Goal: Find specific page/section: Find specific page/section

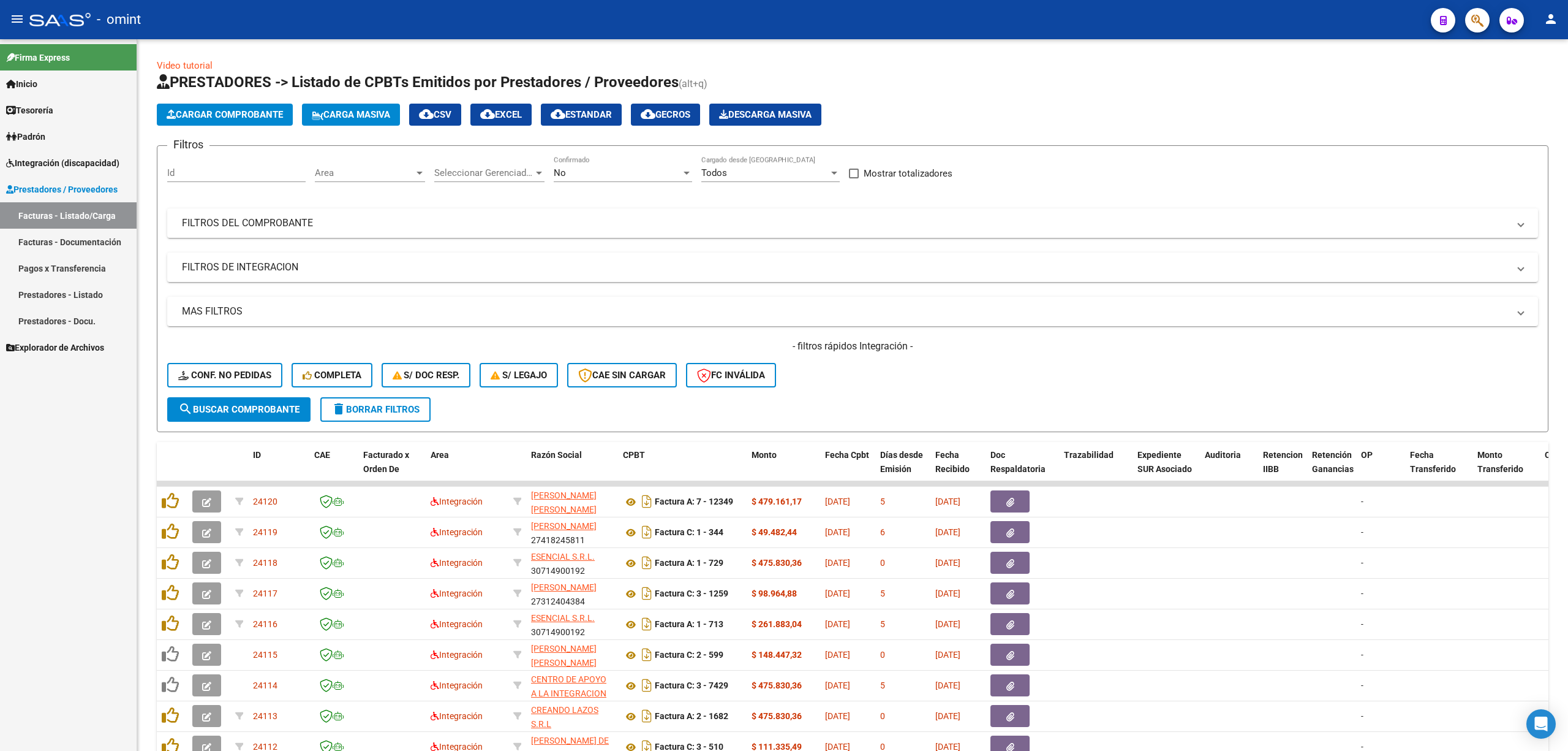
click at [20, 20] on mat-icon "menu" at bounding box center [17, 19] width 15 height 15
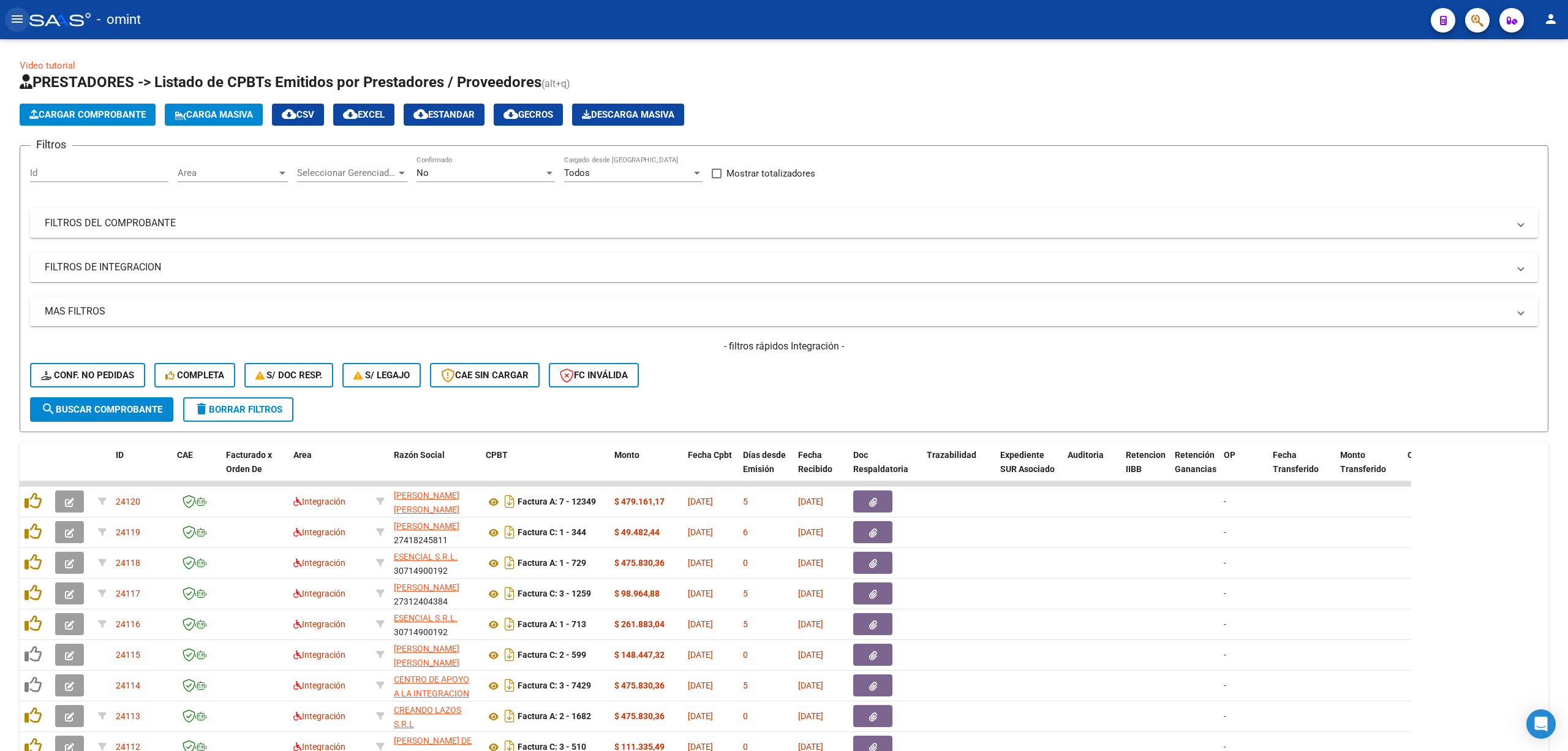
click at [17, 20] on mat-icon "menu" at bounding box center [17, 19] width 15 height 15
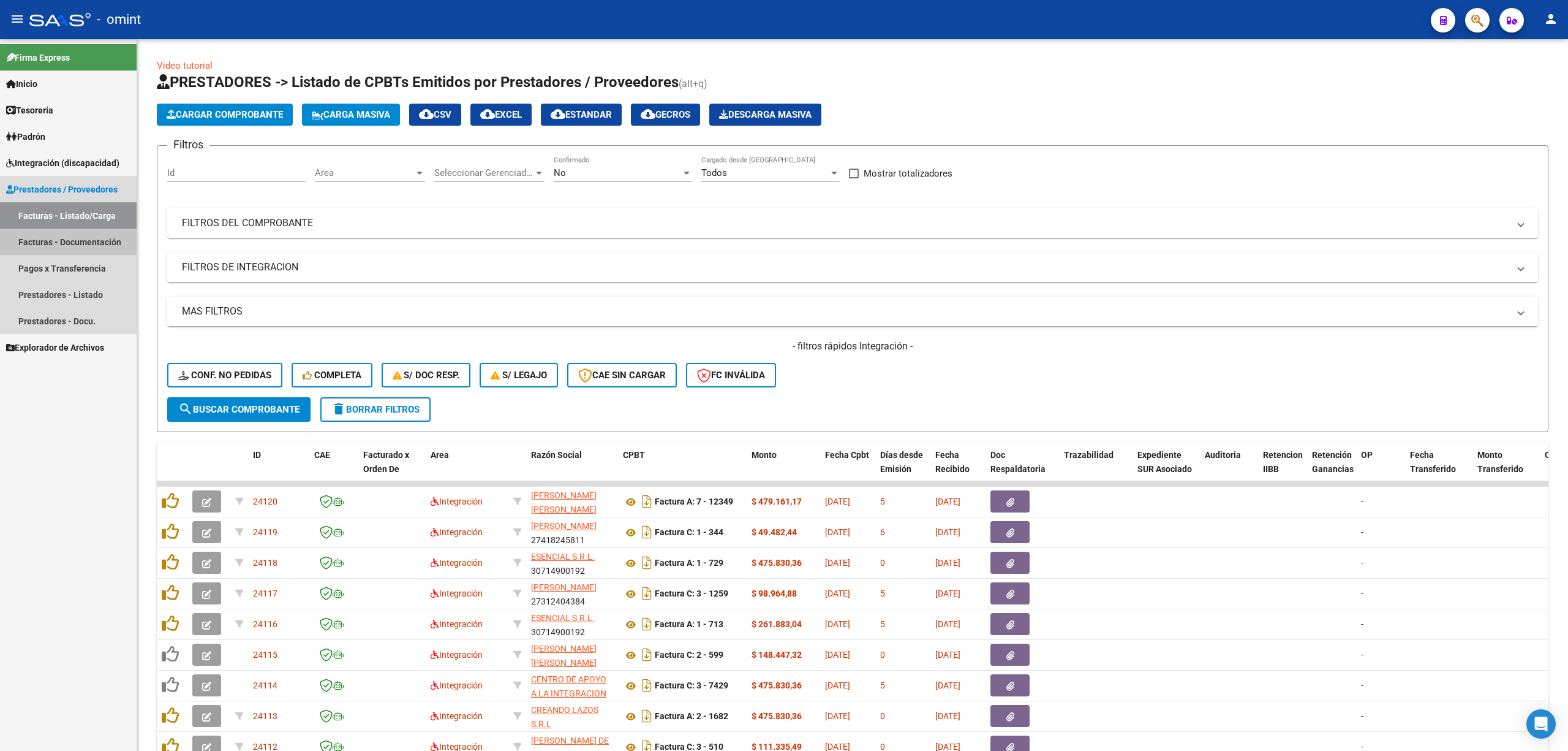
click at [44, 234] on link "Facturas - Documentación" at bounding box center [68, 242] width 137 height 26
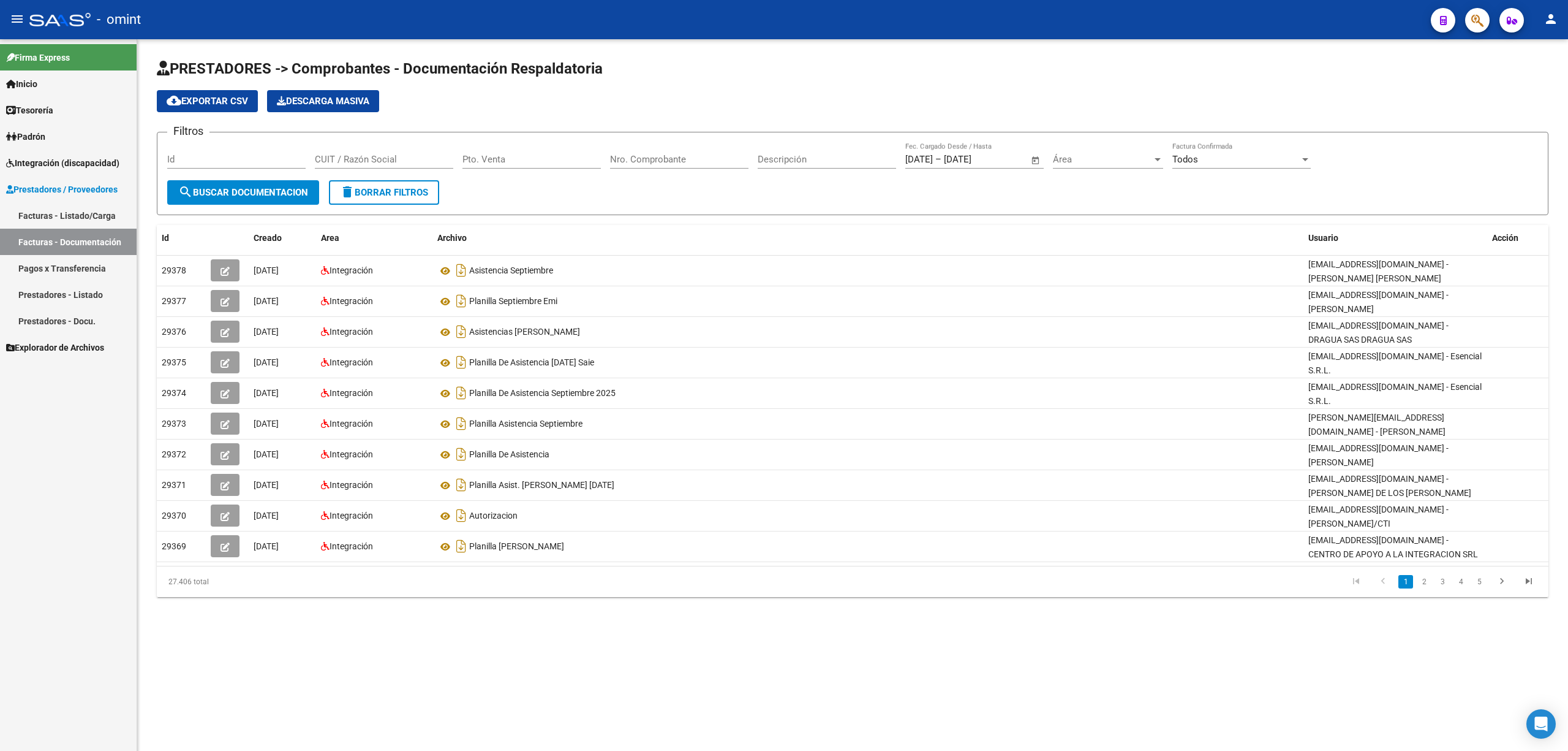
click at [51, 185] on span "Prestadores / Proveedores" at bounding box center [62, 189] width 112 height 14
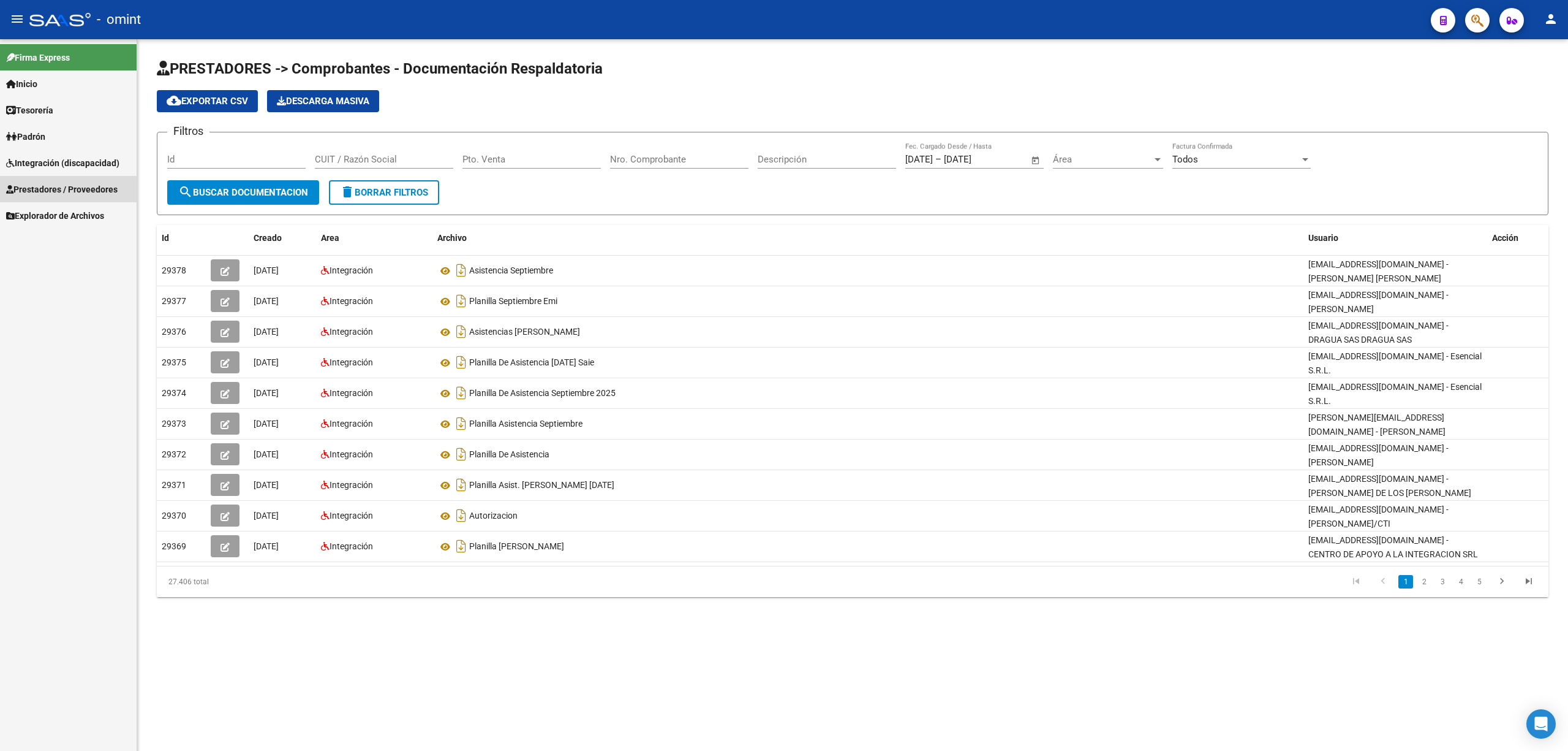
click at [55, 191] on span "Prestadores / Proveedores" at bounding box center [62, 189] width 112 height 14
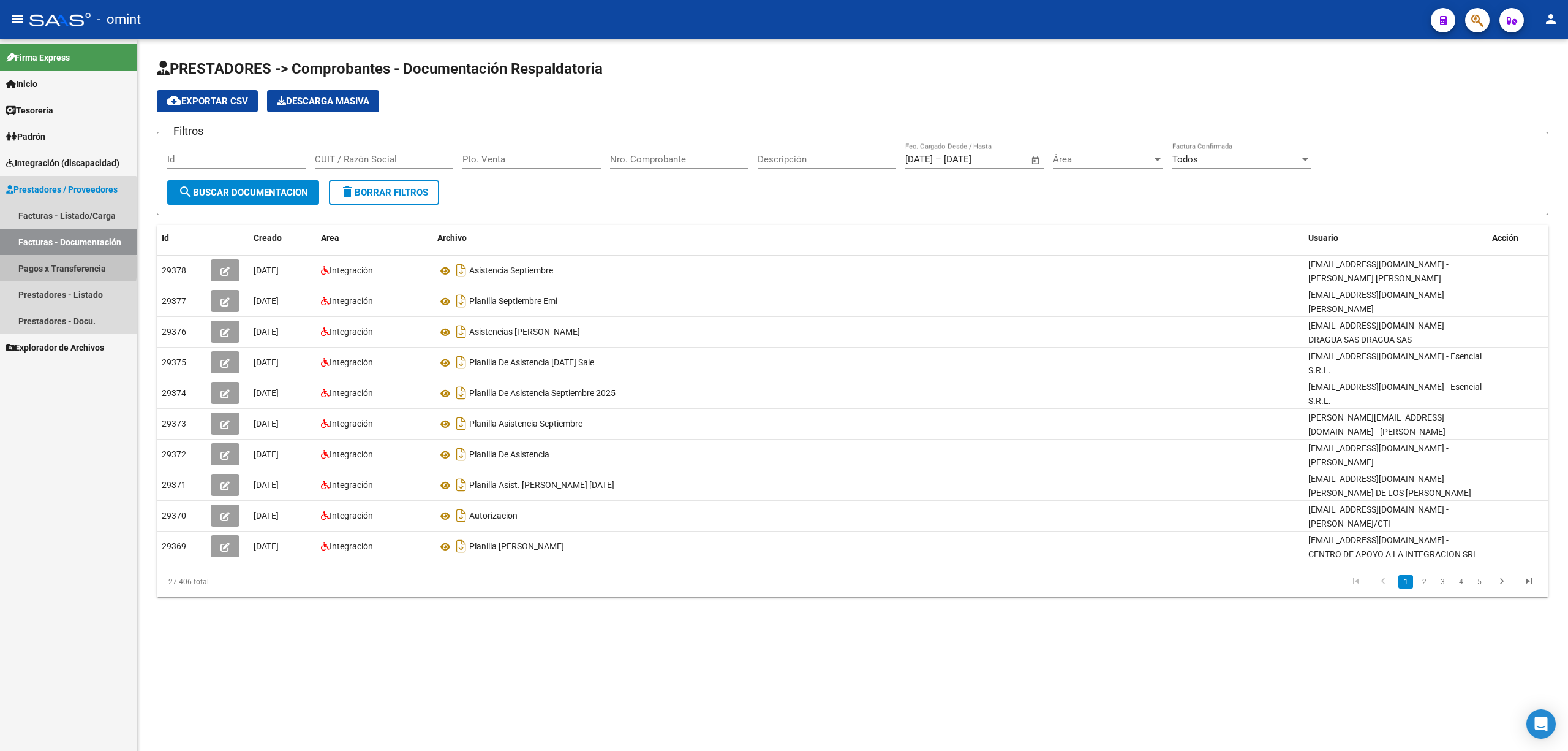
click at [43, 267] on link "Pagos x Transferencia" at bounding box center [68, 268] width 137 height 26
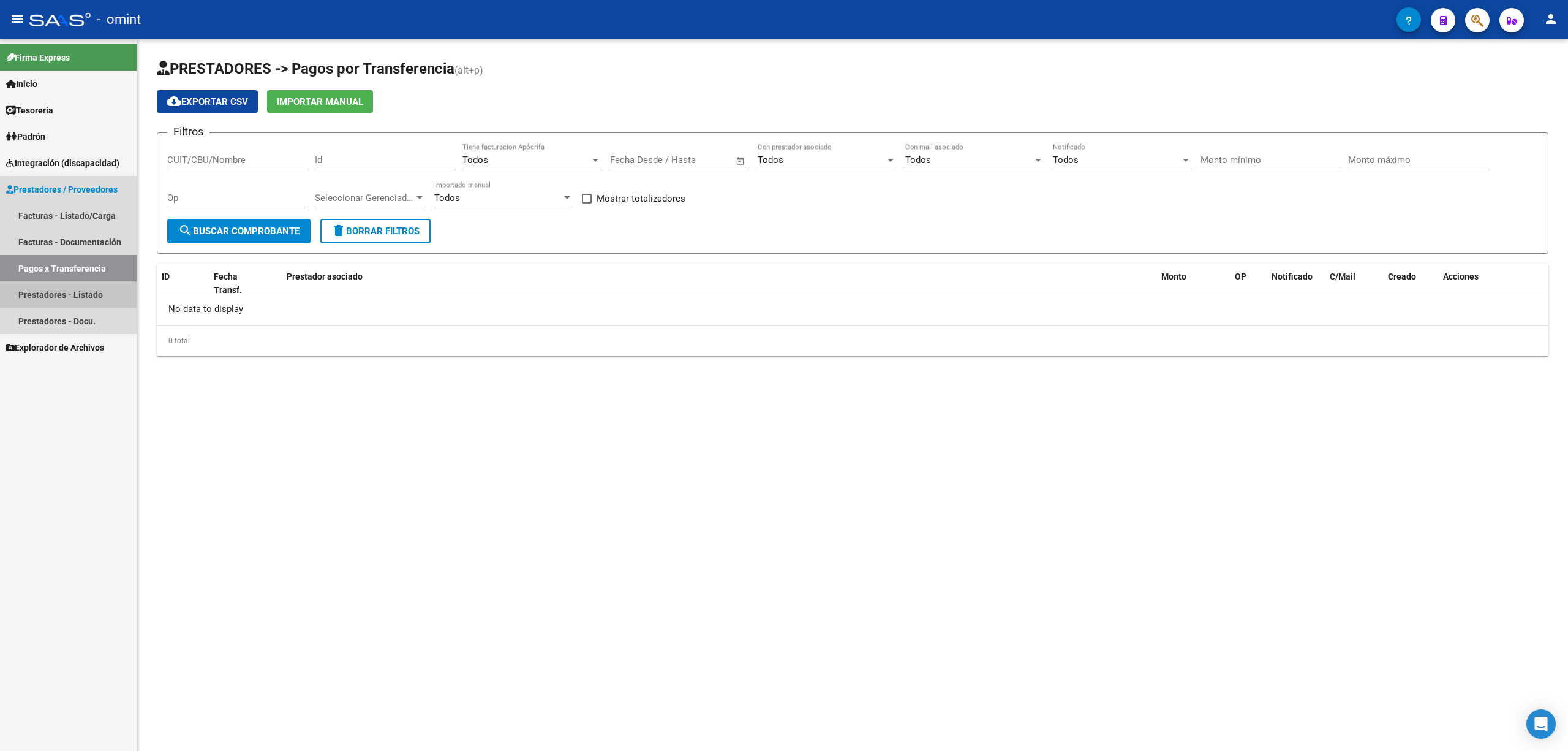
click at [69, 291] on link "Prestadores - Listado" at bounding box center [68, 294] width 137 height 26
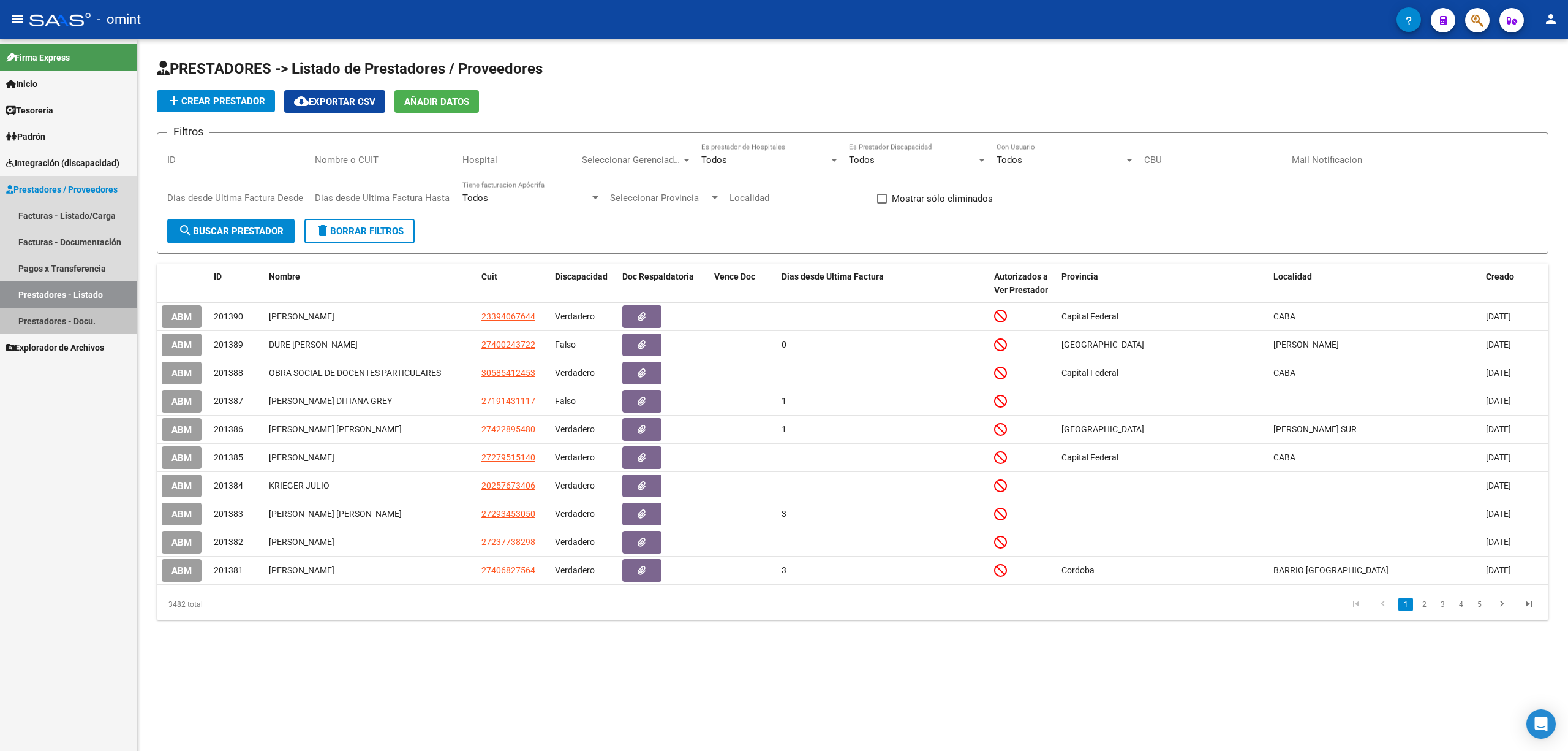
click at [71, 316] on link "Prestadores - Docu." at bounding box center [68, 321] width 137 height 26
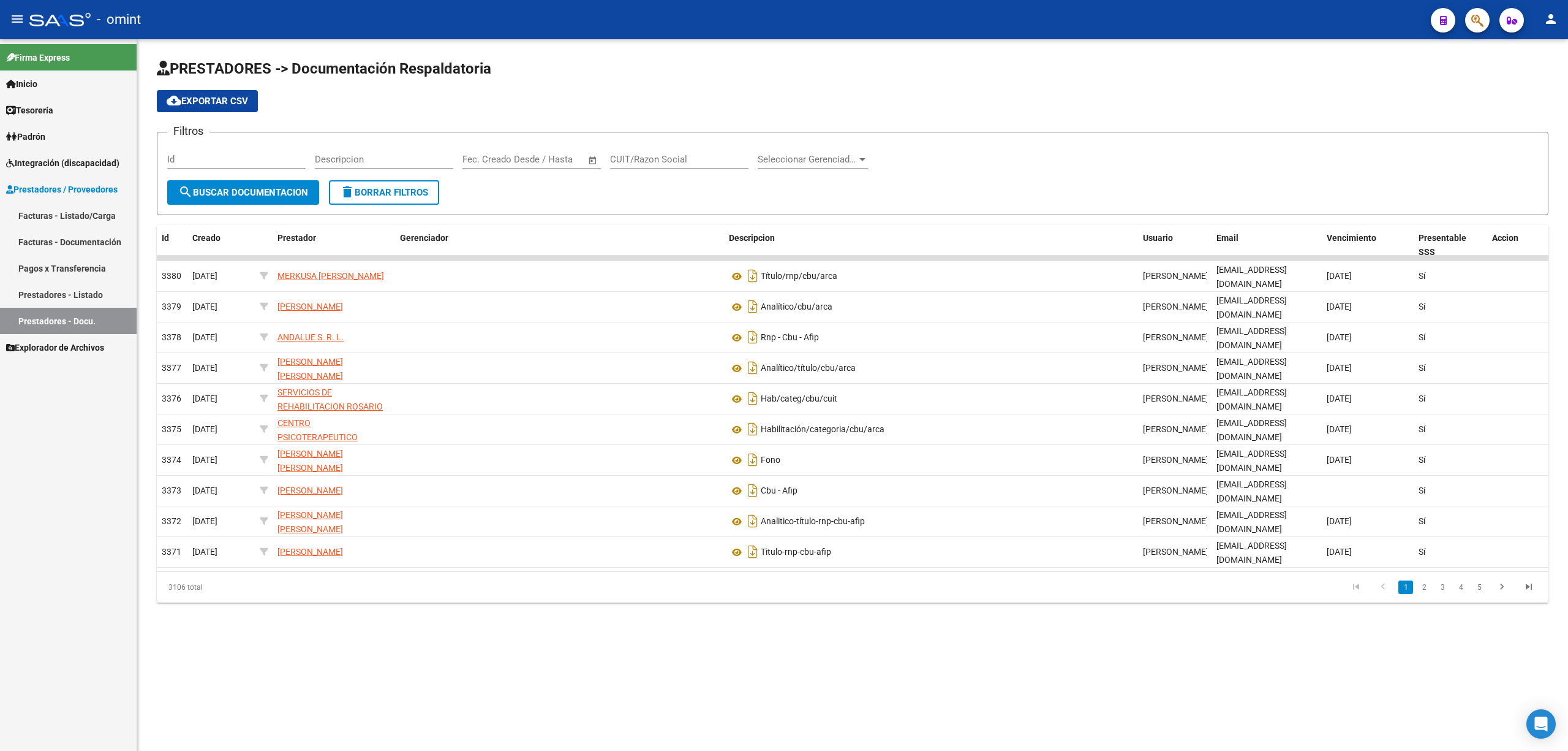
click at [46, 165] on span "Integración (discapacidad)" at bounding box center [63, 162] width 113 height 14
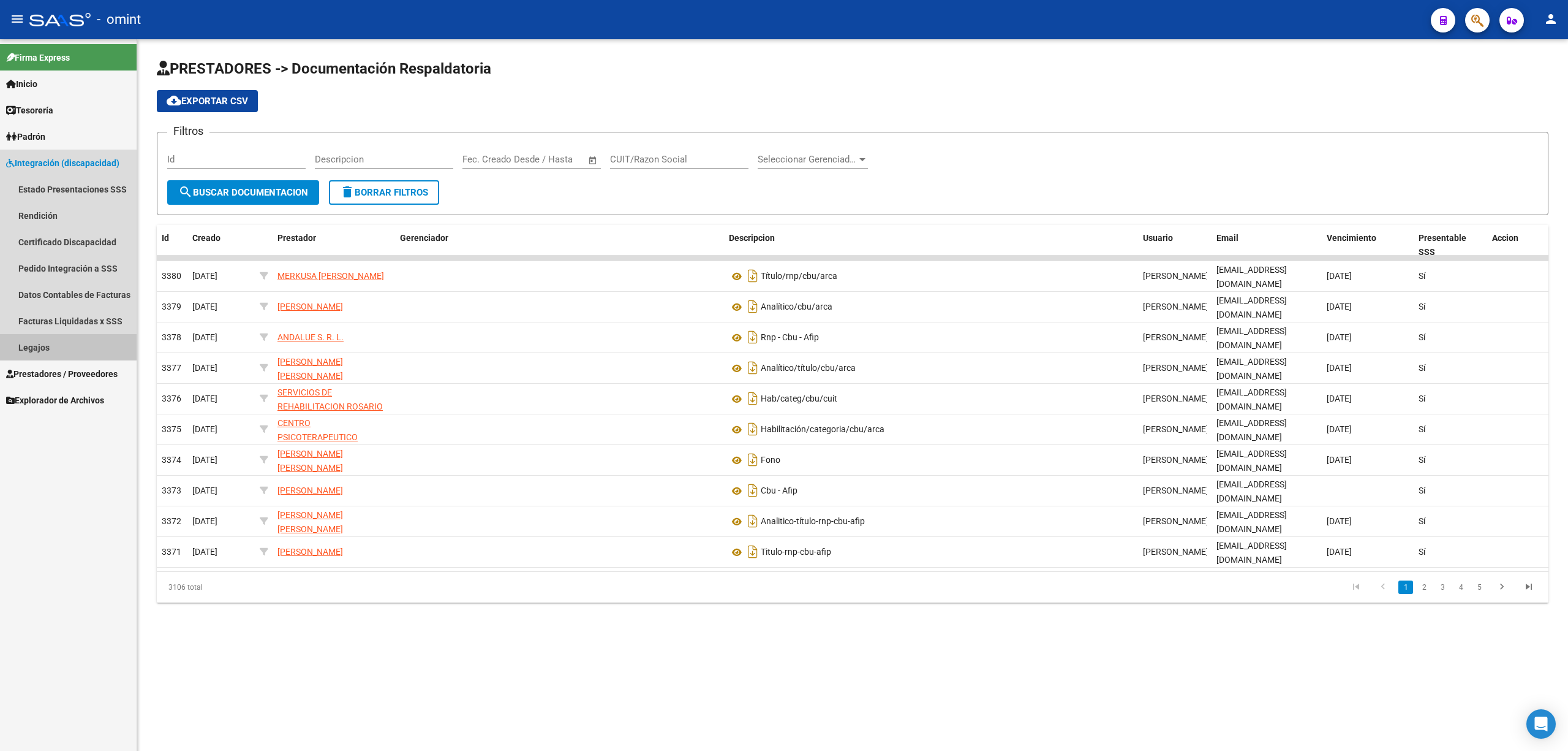
click at [40, 338] on link "Legajos" at bounding box center [68, 347] width 137 height 26
